Goal: Task Accomplishment & Management: Manage account settings

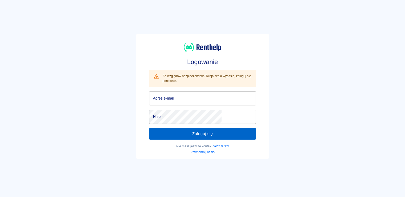
type input "[EMAIL_ADDRESS][DOMAIN_NAME]"
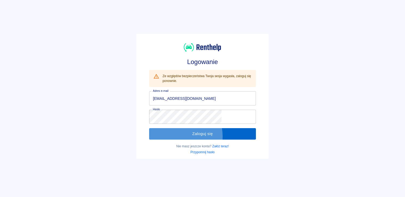
click at [183, 136] on button "Zaloguj się" at bounding box center [202, 133] width 107 height 11
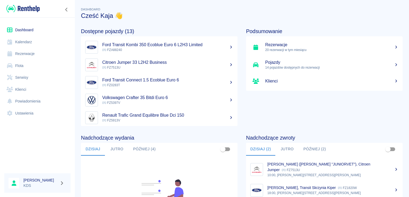
click at [38, 42] on link "Kalendarz" at bounding box center [37, 42] width 66 height 12
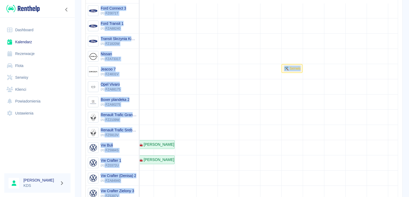
scroll to position [0, 66]
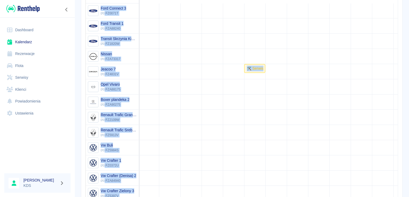
drag, startPoint x: 391, startPoint y: 117, endPoint x: 391, endPoint y: 111, distance: 5.6
click at [391, 111] on div "[DATE] - [DATE] 7 14 30 60 [DATE] Pojazdy wrzesień październik pon., 15 wt., 16…" at bounding box center [241, 88] width 321 height 238
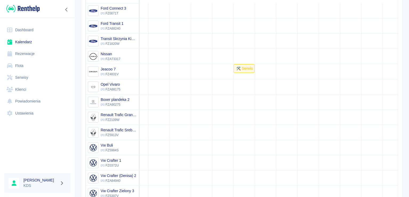
click at [402, 116] on div "Rezerwacje Kalendarz Dodaj rezerwację Rezerwowany pojazd Rezerwowany pojazd [DA…" at bounding box center [242, 68] width 334 height 279
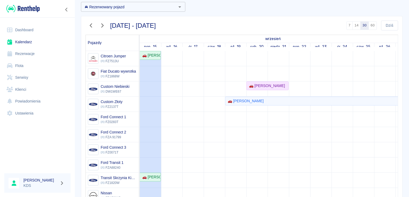
scroll to position [0, 0]
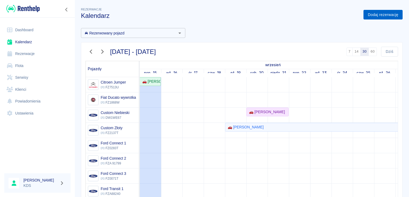
click at [374, 17] on link "Dodaj rezerwację" at bounding box center [383, 15] width 39 height 10
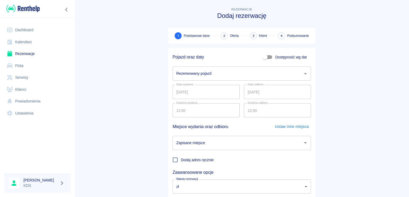
click at [226, 71] on input "Rezerwowany pojazd" at bounding box center [238, 73] width 126 height 9
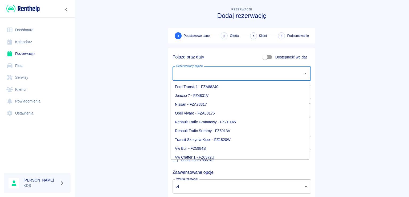
scroll to position [93, 0]
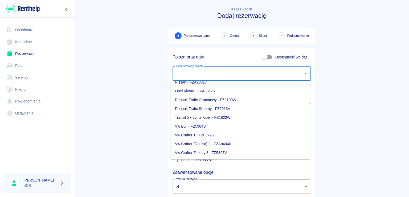
click at [209, 119] on li "Transit Skrzynia Kiper - FZ1820W" at bounding box center [240, 117] width 138 height 9
type input "Transit Skrzynia Kiper - FZ1820W"
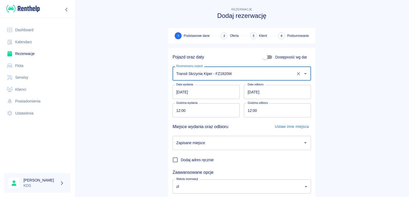
click at [197, 92] on input "[DATE]" at bounding box center [206, 92] width 67 height 14
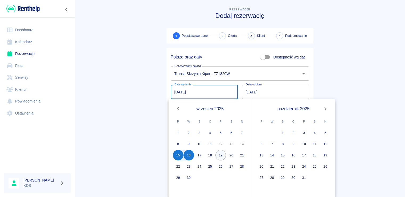
click at [221, 155] on button "19" at bounding box center [220, 154] width 11 height 11
type input "[DATE]"
type input "DD.MM.YYYY"
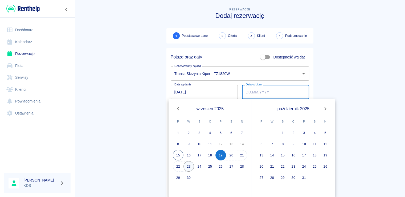
click at [190, 164] on button "23" at bounding box center [188, 166] width 11 height 11
type input "[DATE]"
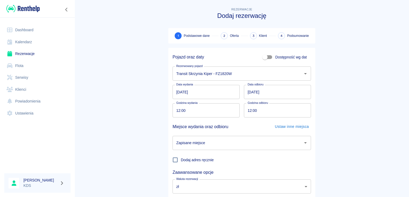
click at [210, 110] on input "12:00" at bounding box center [204, 110] width 63 height 14
type input "10:00"
click at [280, 112] on input "12:00" at bounding box center [275, 110] width 63 height 14
type input "10:00"
click at [241, 141] on input "Zapisane miejsce" at bounding box center [238, 142] width 126 height 9
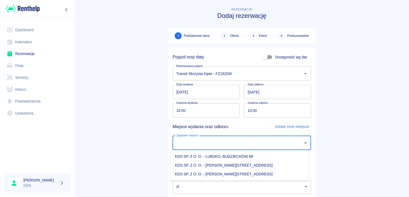
click at [231, 175] on li "KDS SP. Z O. O. - [PERSON_NAME][STREET_ADDRESS]" at bounding box center [240, 173] width 138 height 9
type input "KDS SP. Z O. O. - [PERSON_NAME][STREET_ADDRESS]"
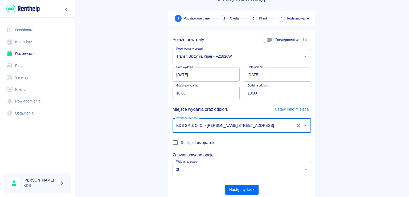
scroll to position [35, 0]
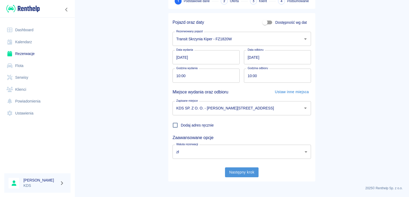
click at [229, 171] on button "Następny krok" at bounding box center [242, 172] width 34 height 10
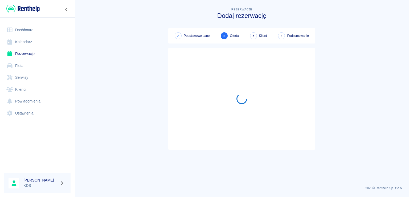
scroll to position [0, 0]
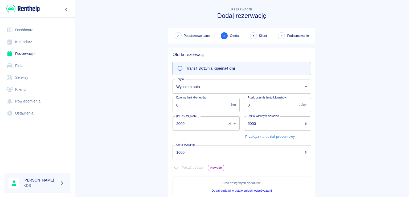
click at [206, 151] on input "1600" at bounding box center [238, 152] width 130 height 14
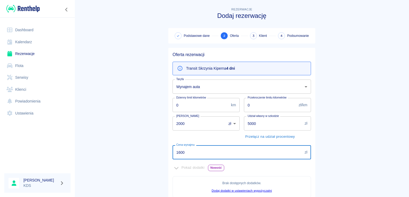
click at [206, 151] on input "1600" at bounding box center [238, 152] width 130 height 14
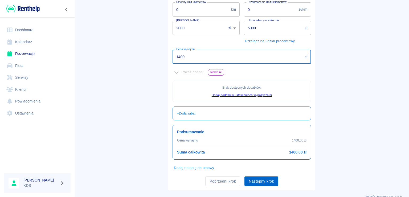
scroll to position [104, 0]
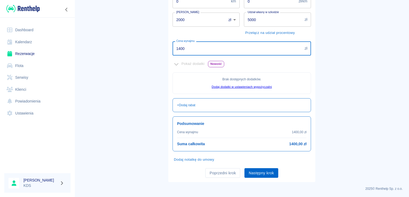
type input "1400"
click at [255, 174] on button "Następny krok" at bounding box center [261, 173] width 34 height 10
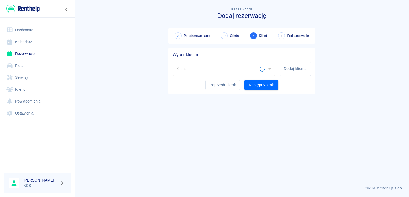
scroll to position [0, 0]
click at [289, 71] on button "Dodaj klienta" at bounding box center [295, 69] width 31 height 14
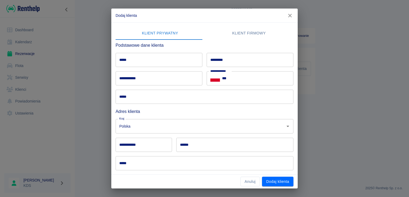
click at [292, 17] on icon "button" at bounding box center [290, 16] width 7 height 6
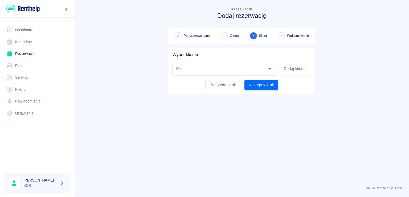
click at [270, 67] on icon "Otwórz" at bounding box center [270, 69] width 6 height 6
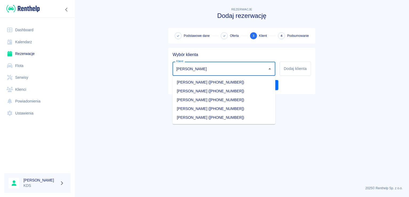
click at [225, 114] on li "[PERSON_NAME] ([PHONE_NUMBER])" at bounding box center [224, 117] width 103 height 9
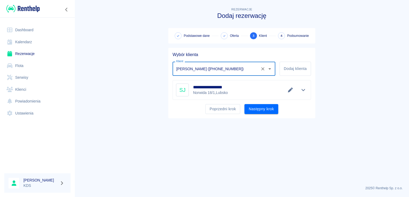
click at [271, 68] on icon "Otwórz" at bounding box center [270, 69] width 6 height 6
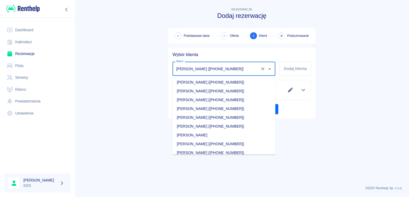
scroll to position [1349, 0]
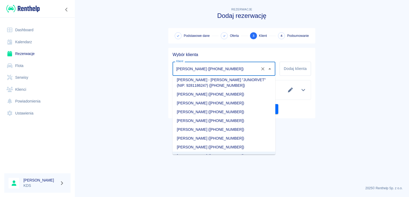
click at [218, 142] on li "[PERSON_NAME] ([PHONE_NUMBER])" at bounding box center [224, 146] width 103 height 9
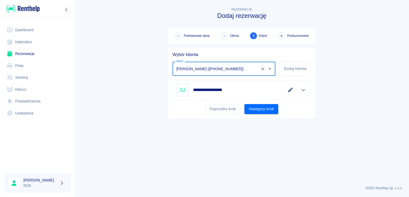
click at [301, 92] on icon "Pokaż szczegóły" at bounding box center [303, 89] width 6 height 5
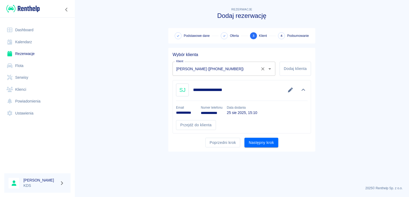
click at [268, 71] on icon "Otwórz" at bounding box center [270, 69] width 6 height 6
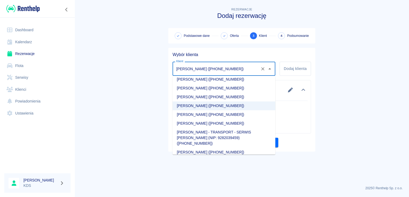
scroll to position [1393, 0]
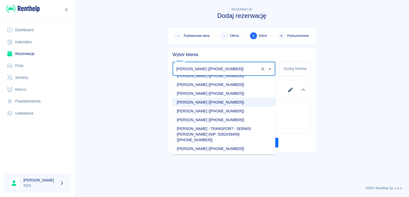
click at [218, 107] on li "[PERSON_NAME] ([PHONE_NUMBER])" at bounding box center [224, 111] width 103 height 9
type input "[PERSON_NAME] ([PHONE_NUMBER])"
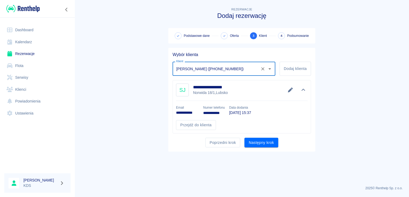
click at [267, 141] on button "Następny krok" at bounding box center [261, 142] width 34 height 10
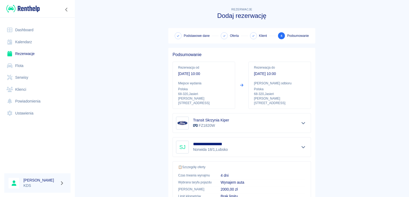
scroll to position [80, 0]
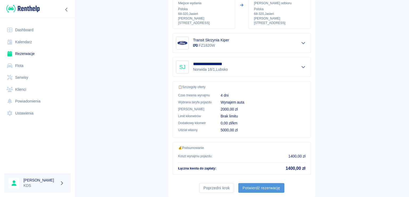
click at [269, 183] on button "Potwierdź rezerwację" at bounding box center [261, 188] width 46 height 10
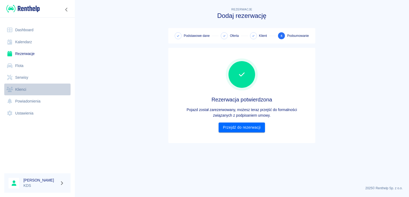
click at [26, 88] on link "Klienci" at bounding box center [37, 89] width 66 height 12
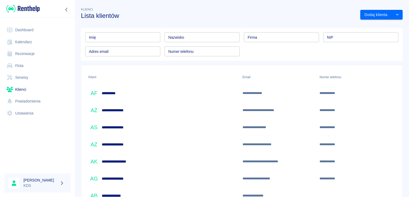
click at [203, 38] on input "Nazwisko" at bounding box center [202, 37] width 75 height 10
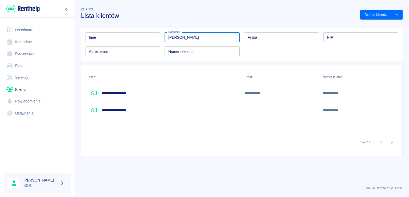
type input "[PERSON_NAME]"
click at [159, 109] on div "**********" at bounding box center [164, 109] width 156 height 17
click at [311, 111] on div at bounding box center [281, 109] width 78 height 17
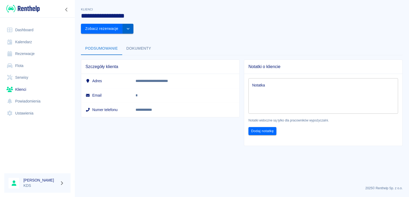
click at [133, 24] on button "drop-down" at bounding box center [128, 29] width 11 height 10
click at [367, 35] on li "Usuń klienta" at bounding box center [376, 34] width 48 height 9
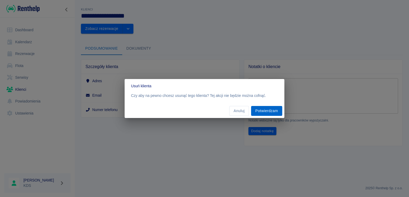
click at [265, 109] on button "Potwierdzam" at bounding box center [266, 111] width 31 height 10
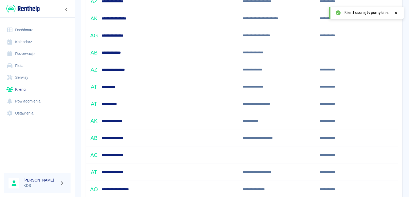
scroll to position [160, 0]
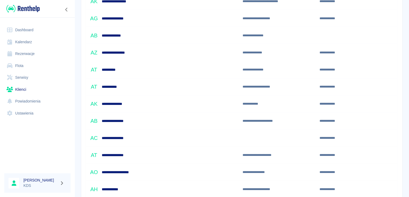
click at [32, 41] on link "Kalendarz" at bounding box center [37, 42] width 66 height 12
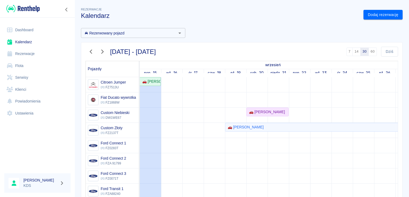
click at [79, 149] on div "[DATE] - [DATE] 7 14 30 60 [DATE] Pojazdy wrzesień październik pon., 15 wt., 16…" at bounding box center [240, 159] width 326 height 243
